Goal: Task Accomplishment & Management: Complete application form

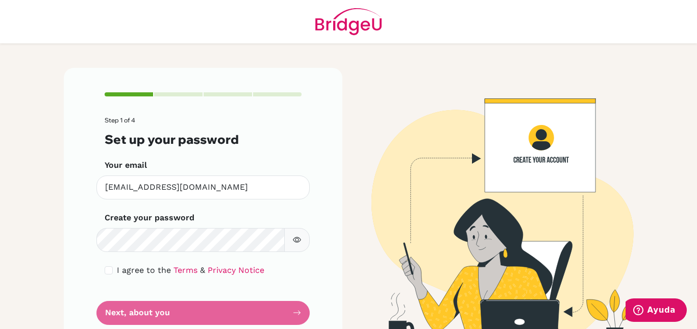
click at [294, 236] on icon "button" at bounding box center [297, 240] width 8 height 8
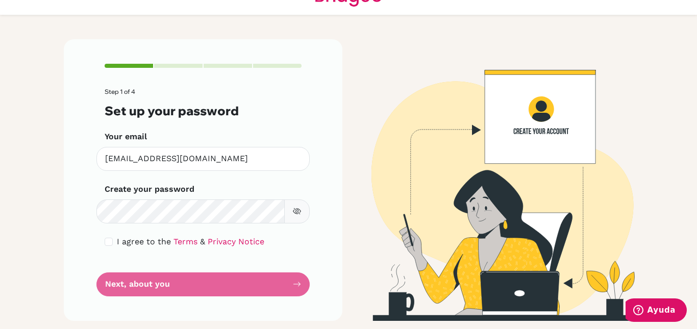
click at [294, 213] on icon "button" at bounding box center [297, 211] width 8 height 8
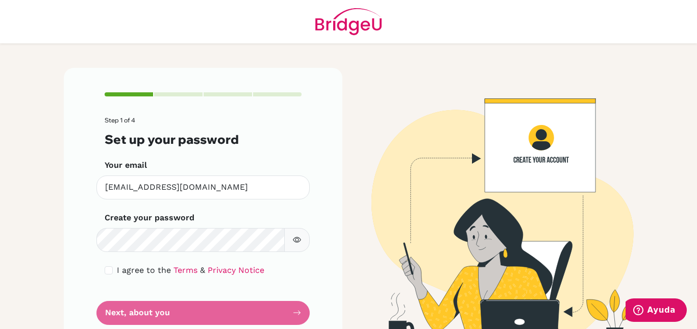
scroll to position [29, 0]
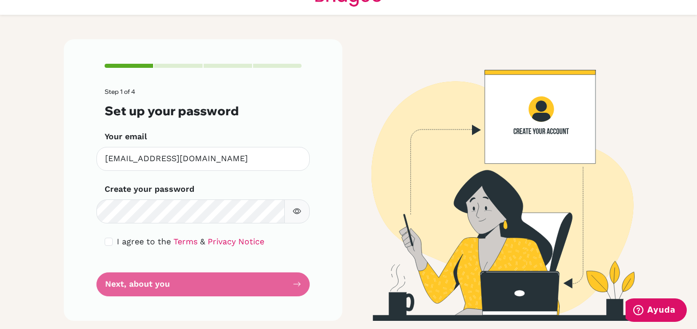
click at [291, 181] on form "Step 1 of 4 Set up your password Your email [EMAIL_ADDRESS][DOMAIN_NAME] Invali…" at bounding box center [203, 192] width 197 height 208
click at [253, 286] on form "Step 1 of 4 Set up your password Your email [EMAIL_ADDRESS][DOMAIN_NAME] Invali…" at bounding box center [203, 192] width 197 height 208
